Goal: Task Accomplishment & Management: Manage account settings

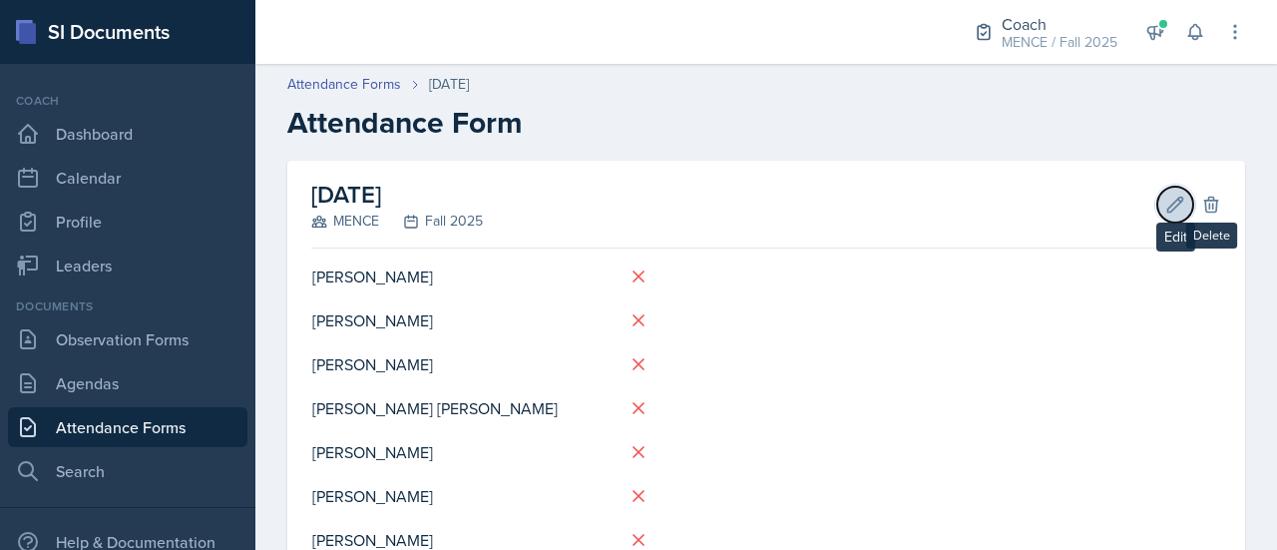
click at [1157, 197] on button "Edit" at bounding box center [1175, 205] width 36 height 36
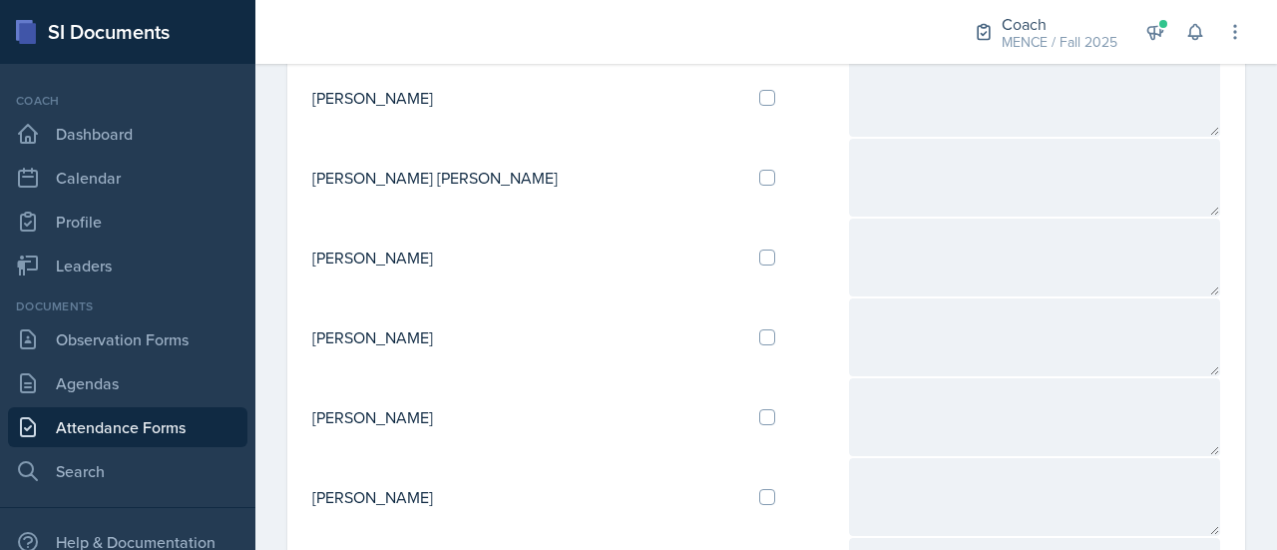
scroll to position [349, 0]
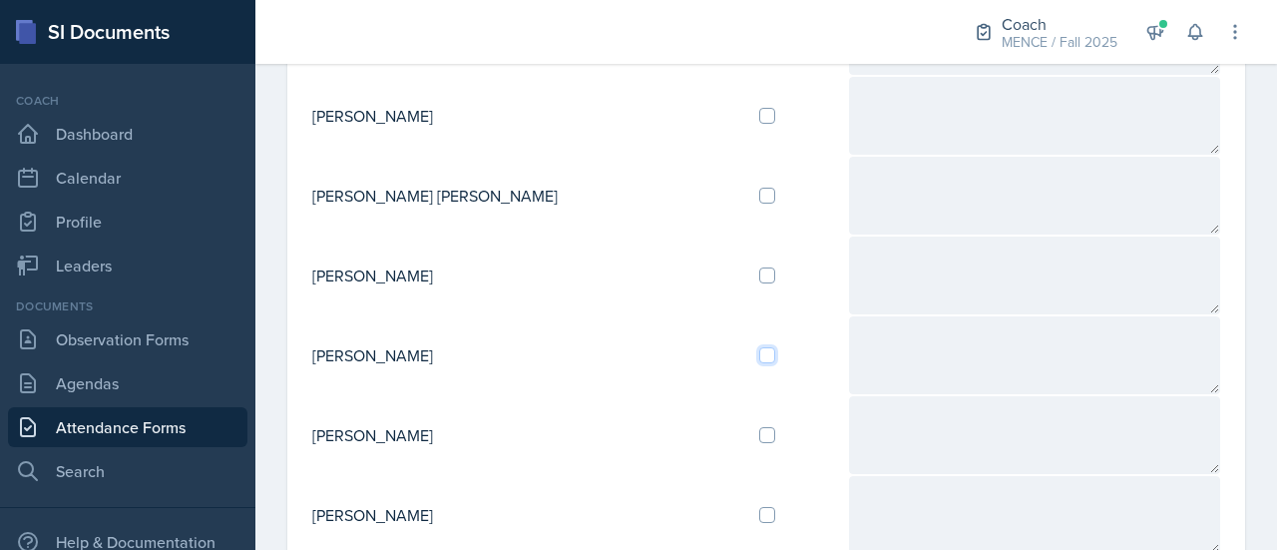
click at [759, 349] on input "checkbox" at bounding box center [767, 355] width 16 height 16
checkbox input "true"
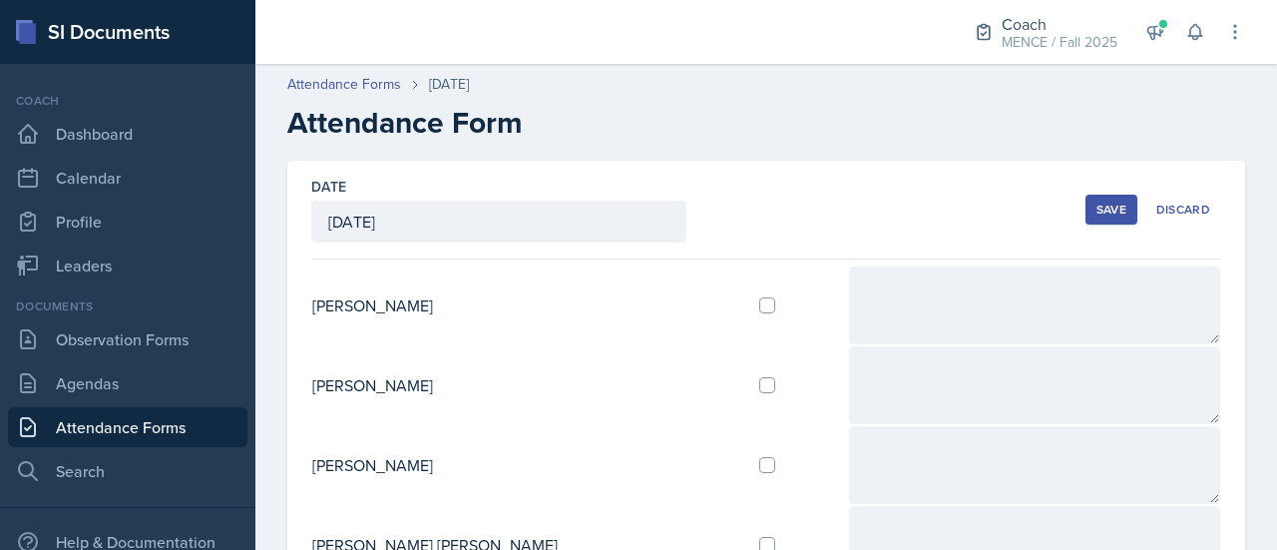
click at [1096, 205] on div "Save" at bounding box center [1111, 210] width 30 height 16
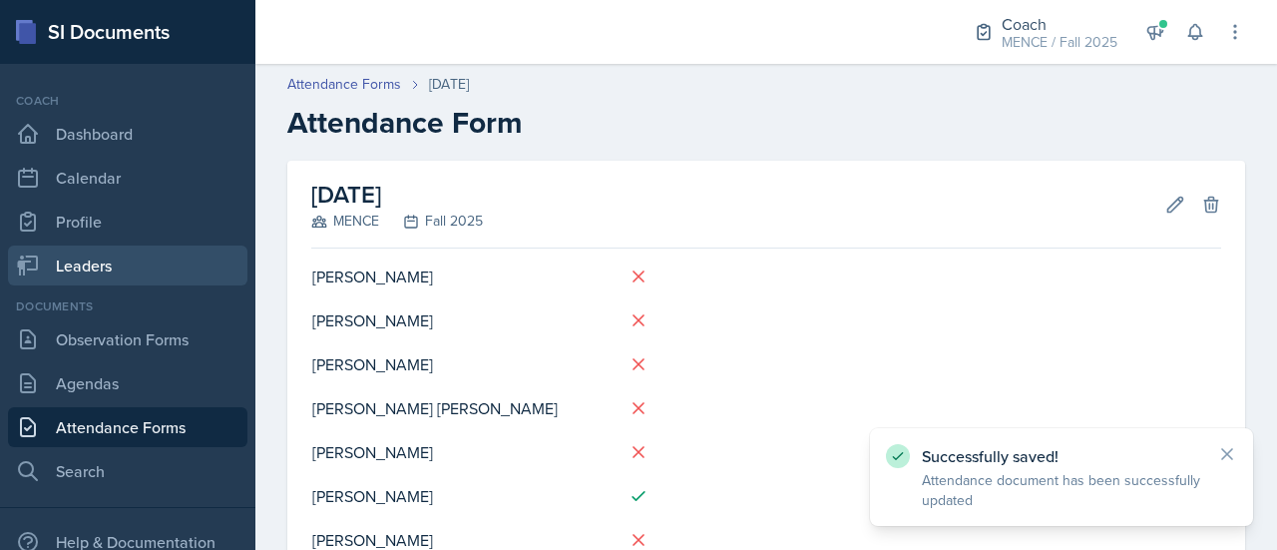
click at [98, 269] on link "Leaders" at bounding box center [127, 265] width 239 height 40
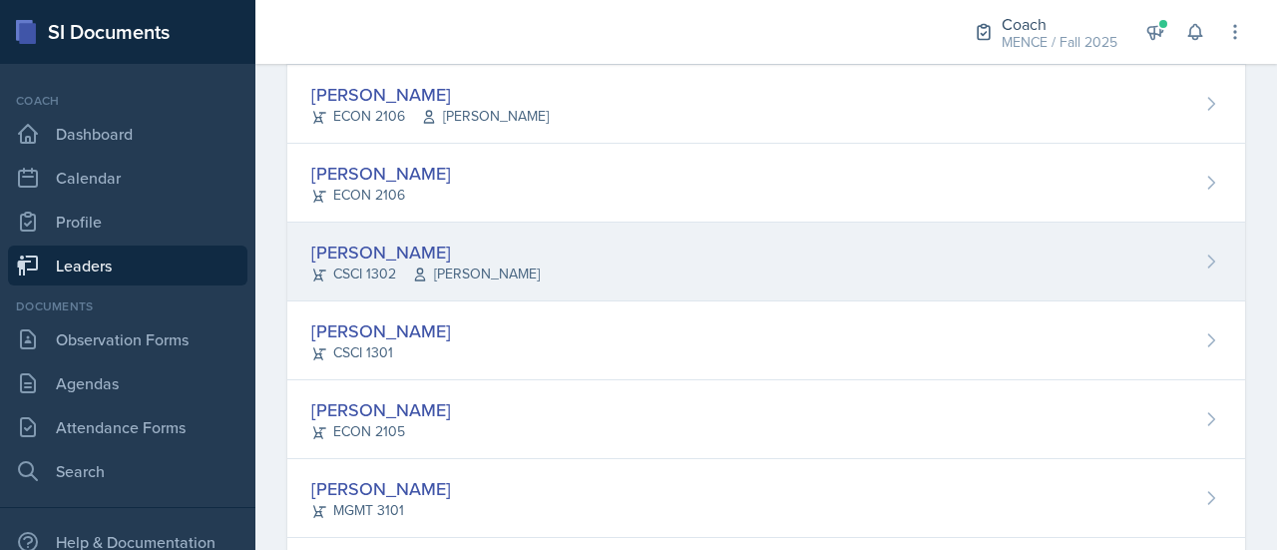
scroll to position [536, 0]
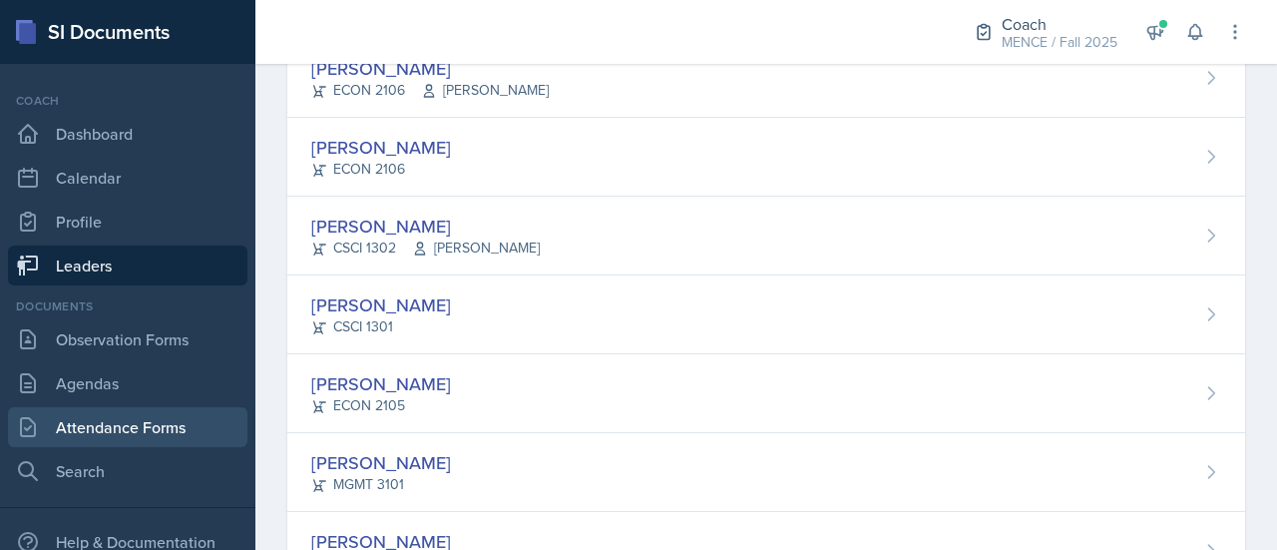
click at [105, 422] on link "Attendance Forms" at bounding box center [127, 427] width 239 height 40
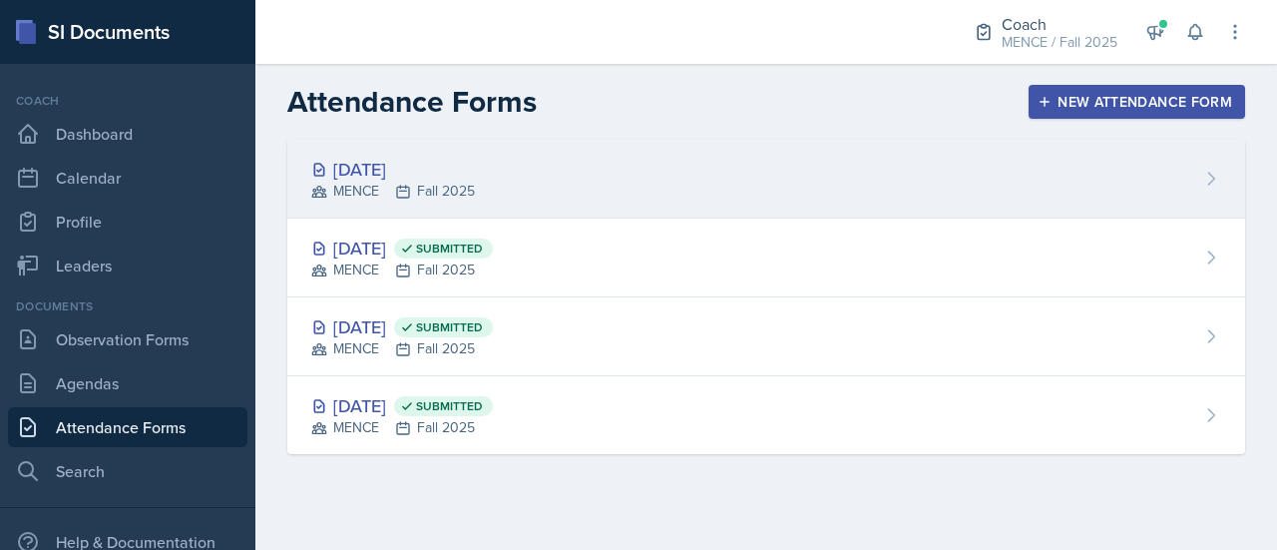
click at [568, 156] on div "[DATE] MENCE Fall 2025" at bounding box center [766, 179] width 958 height 79
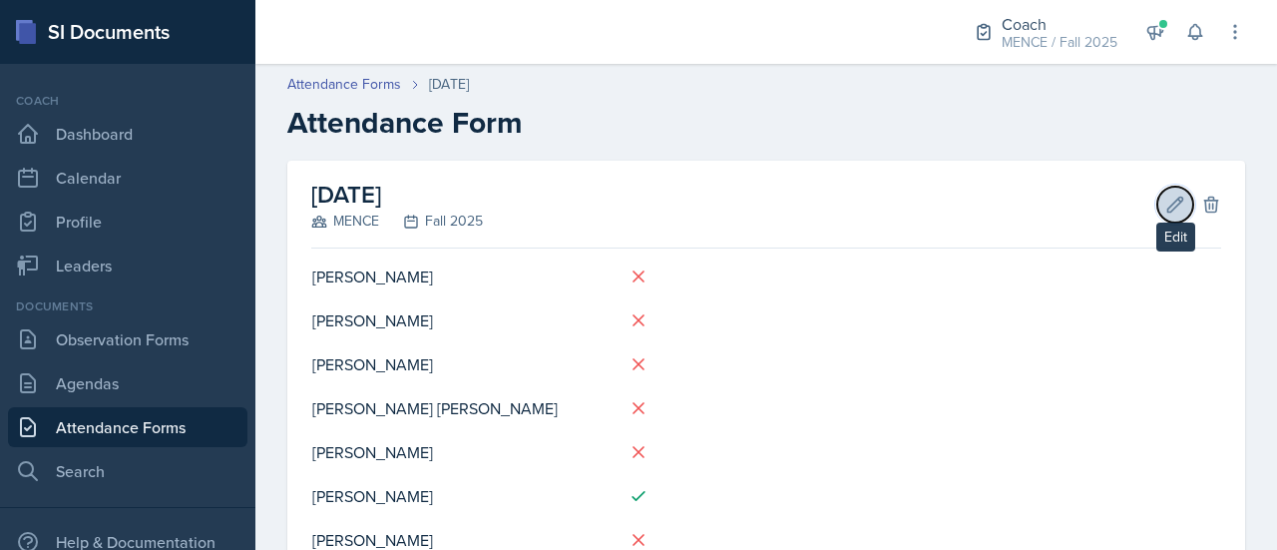
click at [1157, 193] on button "Edit" at bounding box center [1175, 205] width 36 height 36
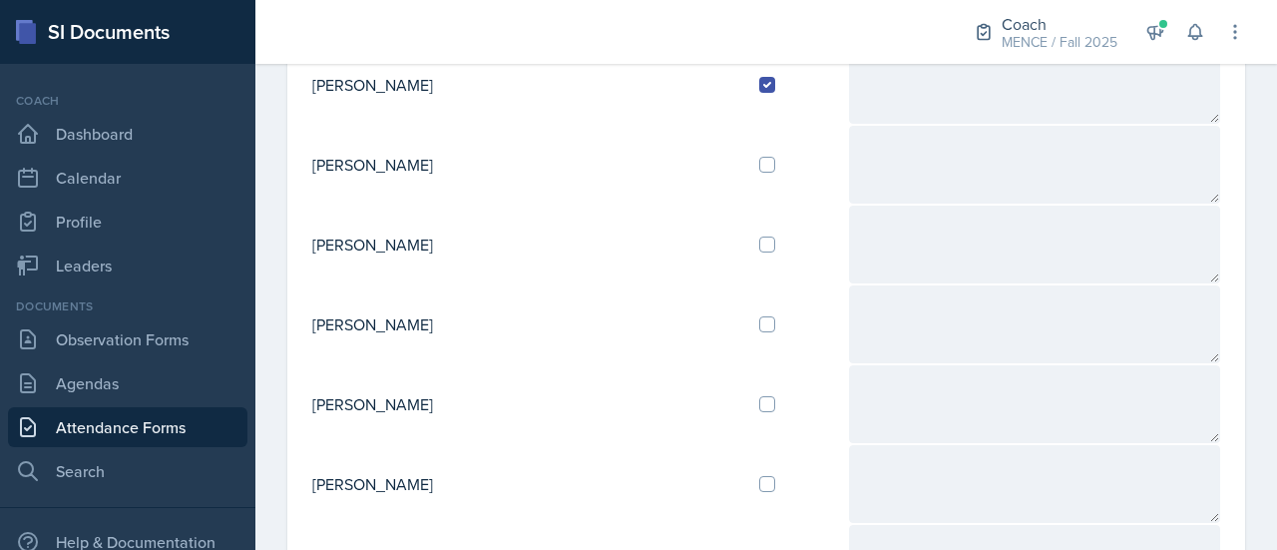
scroll to position [618, 0]
click at [743, 326] on td at bounding box center [795, 325] width 105 height 80
click at [759, 320] on input "checkbox" at bounding box center [767, 325] width 16 height 16
checkbox input "true"
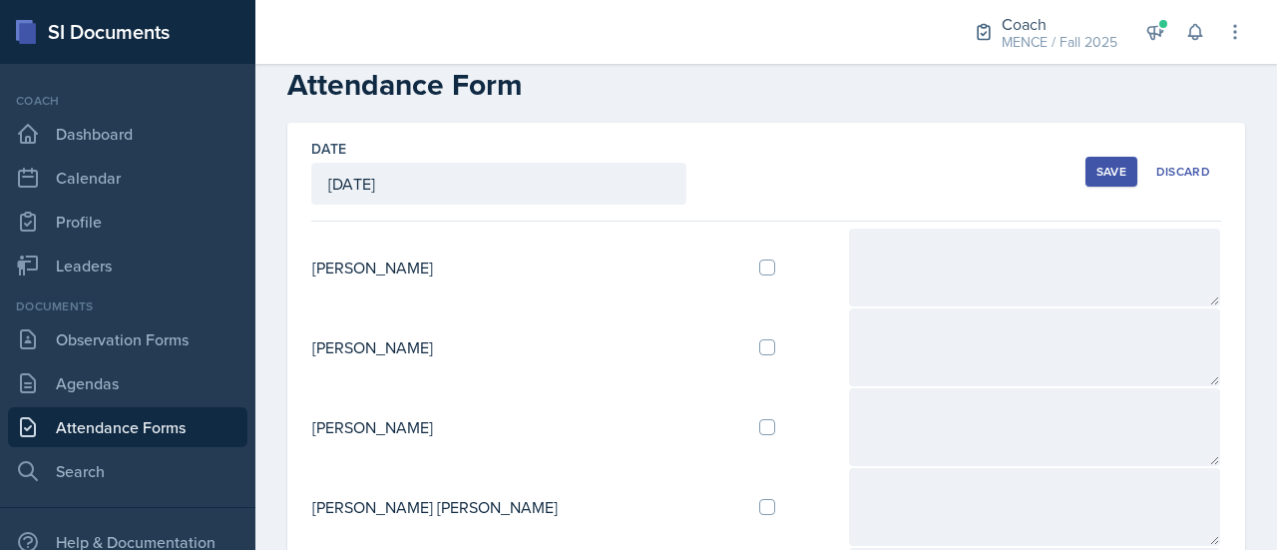
scroll to position [0, 0]
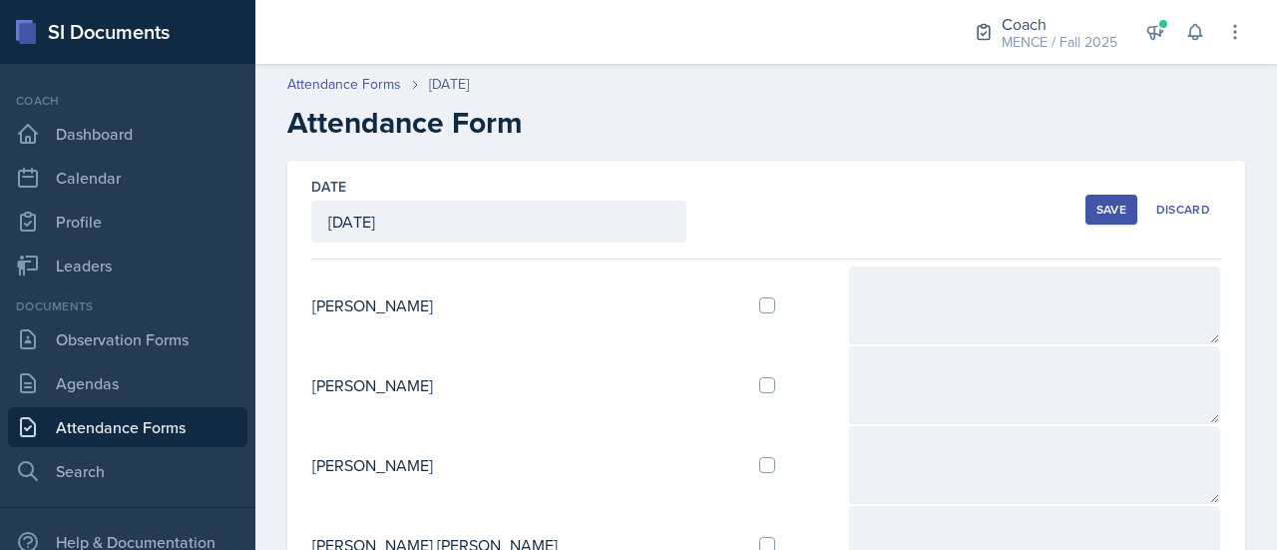
click at [1090, 217] on button "Save" at bounding box center [1111, 210] width 52 height 30
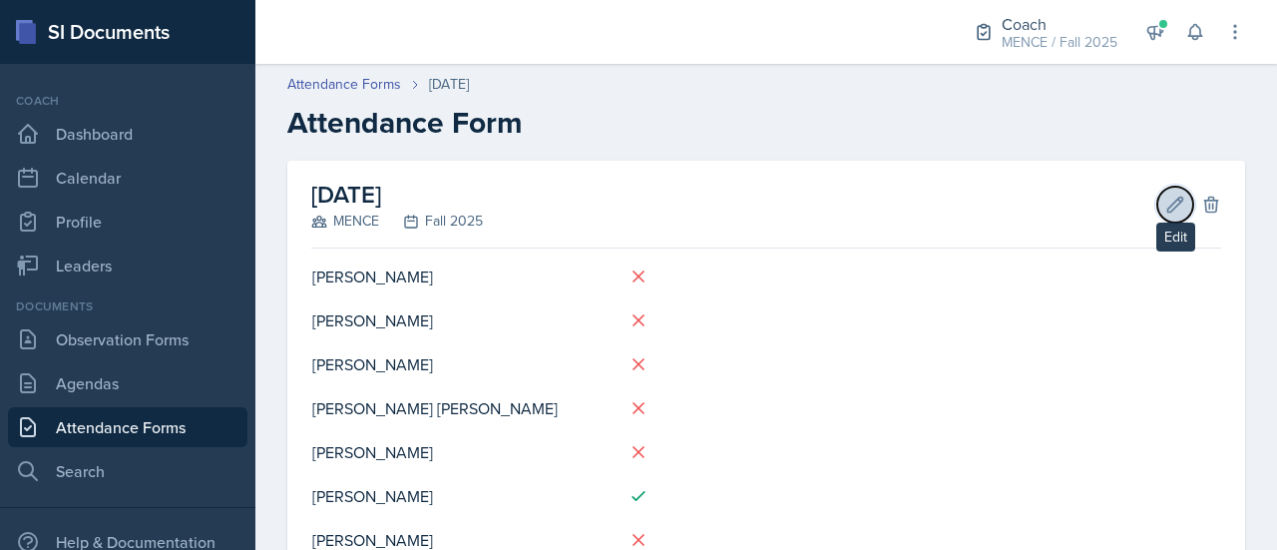
click at [1165, 206] on icon at bounding box center [1175, 205] width 20 height 20
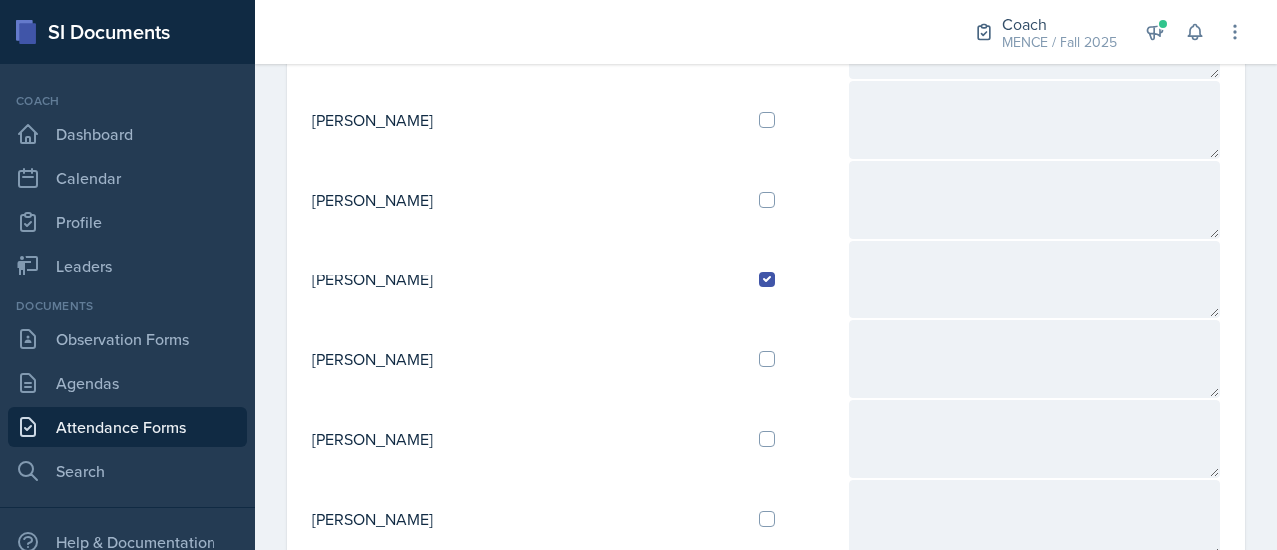
scroll to position [663, 0]
click at [759, 352] on input "checkbox" at bounding box center [767, 360] width 16 height 16
checkbox input "true"
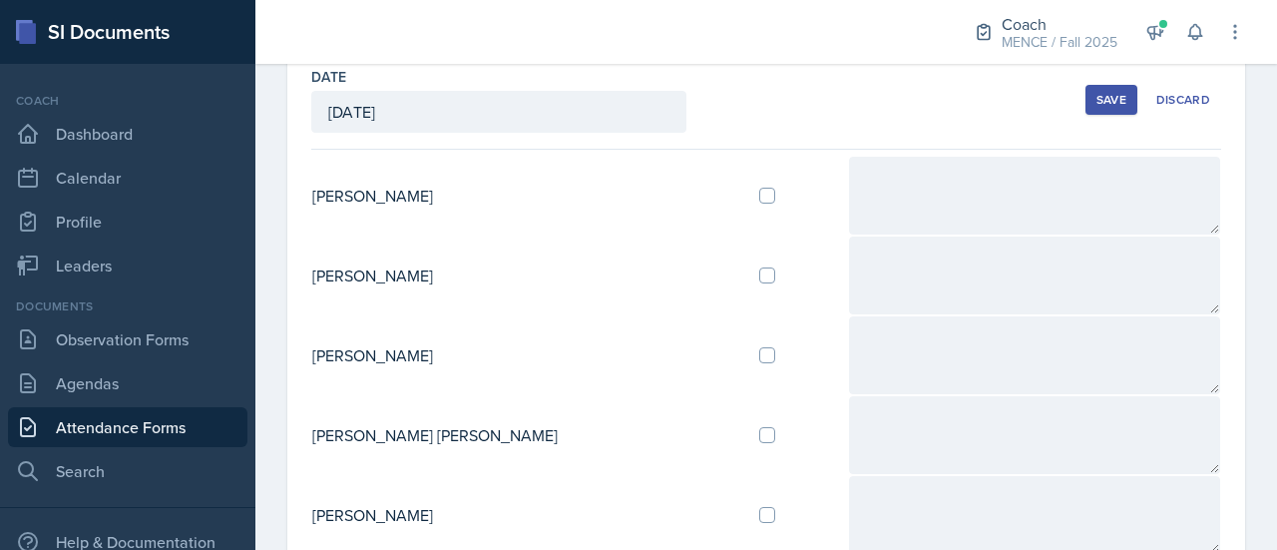
scroll to position [0, 0]
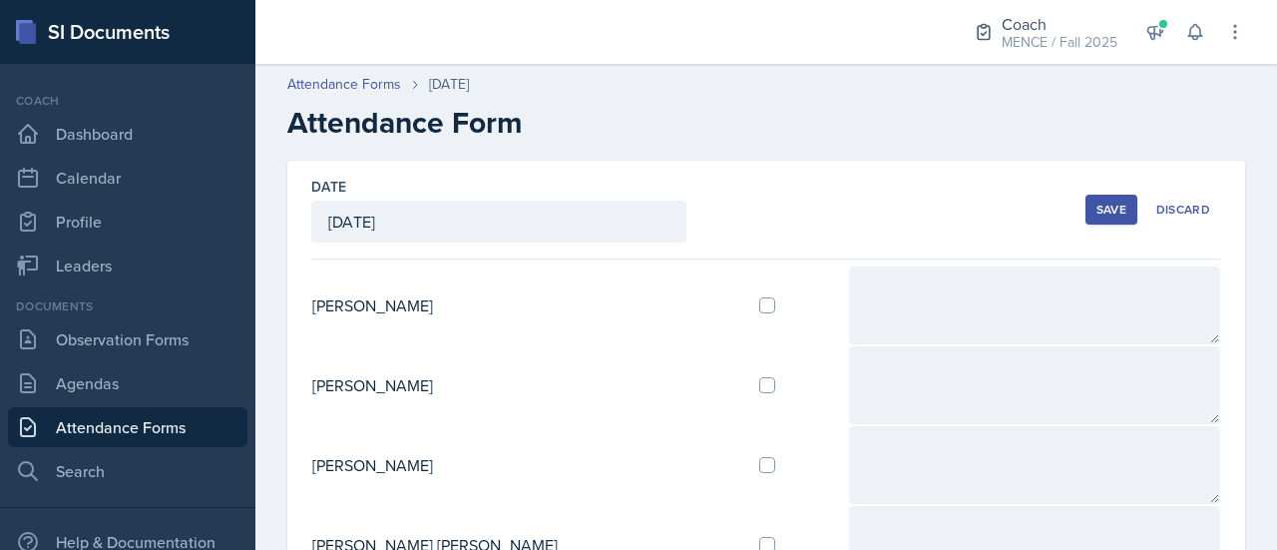
click at [1101, 212] on div "Save" at bounding box center [1111, 210] width 30 height 16
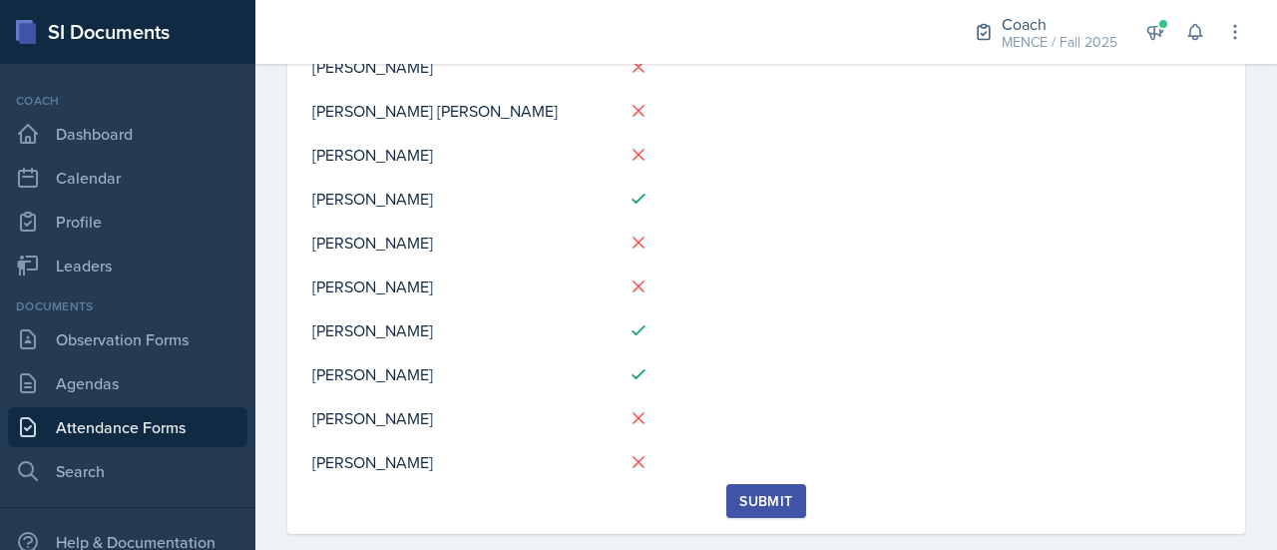
scroll to position [327, 0]
